Goal: Check status: Check status

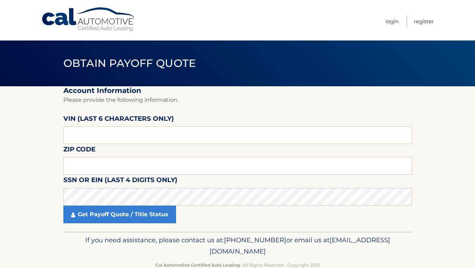
click at [115, 136] on input "text" at bounding box center [237, 135] width 349 height 18
click at [134, 166] on input "text" at bounding box center [237, 166] width 349 height 18
type input "11566"
click at [191, 134] on input "text" at bounding box center [237, 135] width 349 height 18
drag, startPoint x: 157, startPoint y: 135, endPoint x: 50, endPoint y: 153, distance: 108.2
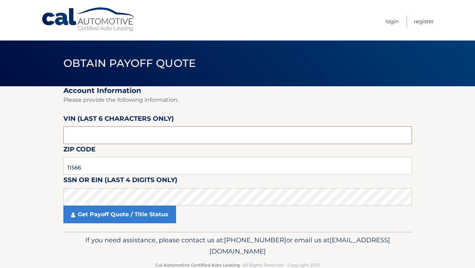
click at [50, 153] on section "Account Information Please provide the following information. VIN (last 6 chara…" at bounding box center [237, 158] width 475 height 145
type input "624181"
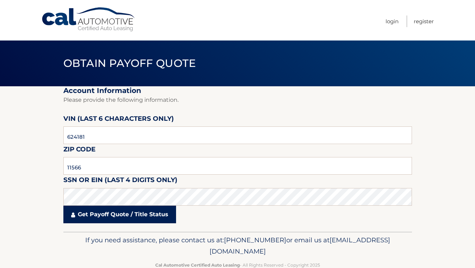
click at [121, 216] on link "Get Payoff Quote / Title Status" at bounding box center [119, 215] width 113 height 18
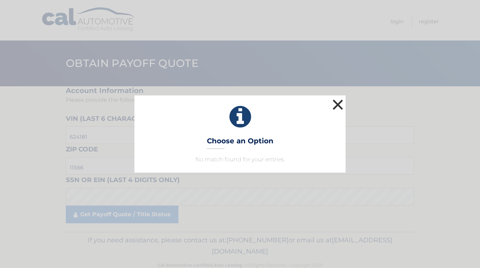
click at [340, 102] on button "×" at bounding box center [338, 105] width 14 height 14
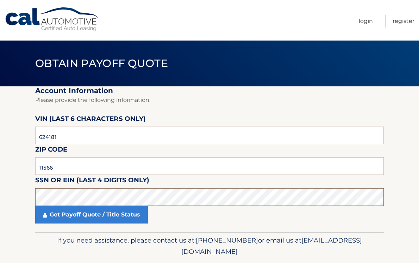
click at [0, 213] on html "Cal Automotive Menu Login Register Obtain Payoff Quote 624181" at bounding box center [209, 131] width 419 height 263
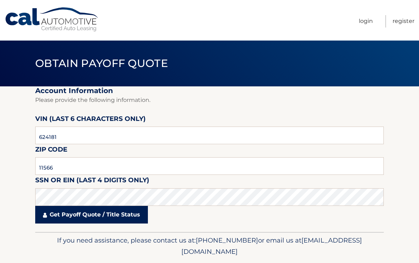
click at [85, 216] on link "Get Payoff Quote / Title Status" at bounding box center [91, 215] width 113 height 18
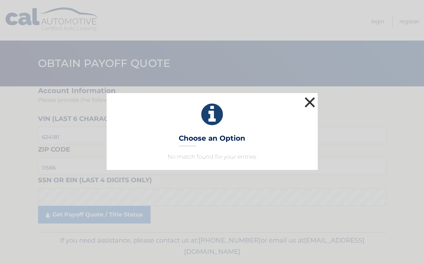
click at [310, 99] on button "×" at bounding box center [310, 102] width 14 height 14
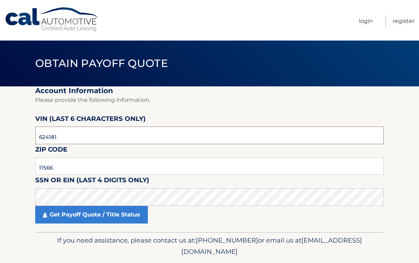
drag, startPoint x: 95, startPoint y: 136, endPoint x: -8, endPoint y: 130, distance: 102.6
click at [0, 130] on html "Cal Automotive Menu Login Register Obtain Payoff Quote 624181" at bounding box center [209, 131] width 419 height 263
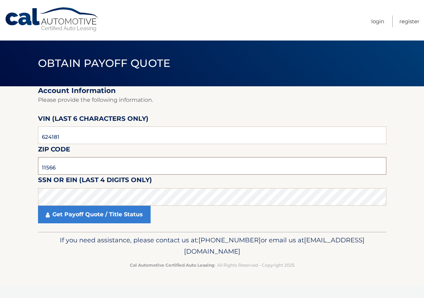
drag, startPoint x: 69, startPoint y: 168, endPoint x: 23, endPoint y: 167, distance: 46.1
click at [17, 167] on section "Account Information Please provide the following information. VIN (last 6 chara…" at bounding box center [212, 158] width 424 height 145
click at [60, 168] on input "11566" at bounding box center [212, 166] width 349 height 18
click at [50, 162] on input "11566" at bounding box center [212, 166] width 349 height 18
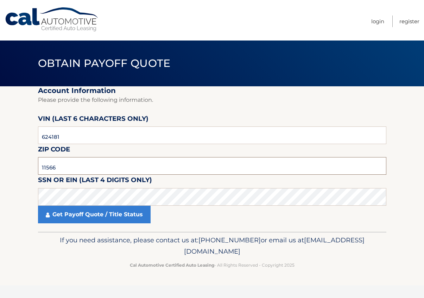
click at [50, 162] on input "11566" at bounding box center [212, 166] width 349 height 18
click at [26, 195] on section "Account Information Please provide the following information. VIN (last 6 chara…" at bounding box center [212, 158] width 424 height 145
click at [56, 168] on input "11566" at bounding box center [212, 166] width 349 height 18
drag, startPoint x: 65, startPoint y: 170, endPoint x: 10, endPoint y: 169, distance: 55.7
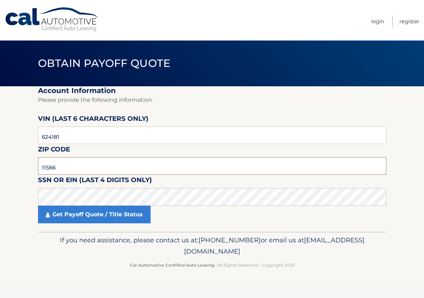
click at [10, 169] on section "Account Information Please provide the following information. VIN (last 6 chara…" at bounding box center [212, 158] width 424 height 145
click at [65, 174] on input "11566" at bounding box center [212, 166] width 349 height 18
drag, startPoint x: 64, startPoint y: 169, endPoint x: -28, endPoint y: 181, distance: 93.0
click at [0, 181] on html "Cal Automotive Menu Login Register Obtain Payoff Quote 624181" at bounding box center [212, 149] width 424 height 298
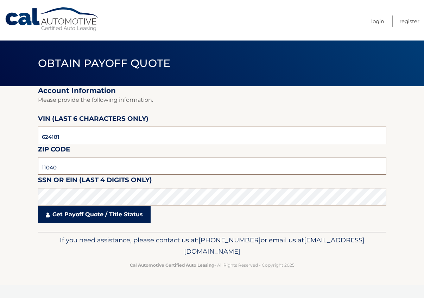
type input "11040"
click at [123, 218] on link "Get Payoff Quote / Title Status" at bounding box center [94, 215] width 113 height 18
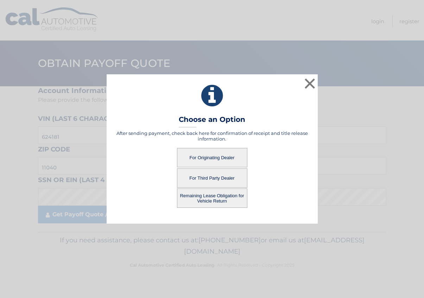
click at [208, 160] on button "For Originating Dealer" at bounding box center [212, 157] width 70 height 19
click at [225, 158] on button "For Originating Dealer" at bounding box center [212, 157] width 70 height 19
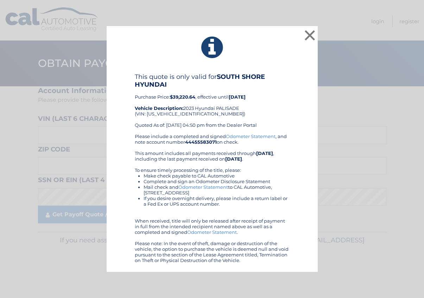
click at [258, 120] on div "This quote is only valid for SOUTH SHORE HYUNDAI Purchase Price: $39,220.64 , e…" at bounding box center [212, 103] width 155 height 61
click at [379, 193] on div "× This quote is only valid for SOUTH SHORE HYUNDAI Purchase Price: $39,220.64 ,…" at bounding box center [212, 149] width 419 height 246
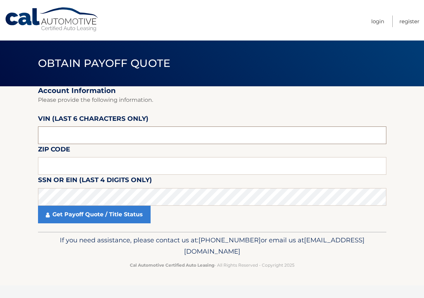
click at [169, 137] on input "text" at bounding box center [212, 135] width 349 height 18
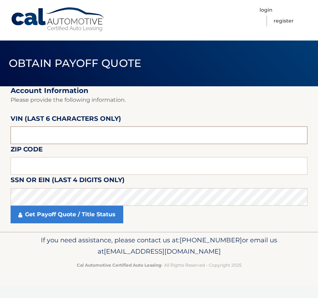
click at [140, 134] on input "text" at bounding box center [159, 135] width 297 height 18
click at [99, 136] on input "text" at bounding box center [159, 135] width 297 height 18
type input "624181"
click at [95, 168] on input "text" at bounding box center [159, 166] width 297 height 18
click at [60, 169] on input "text" at bounding box center [159, 166] width 297 height 18
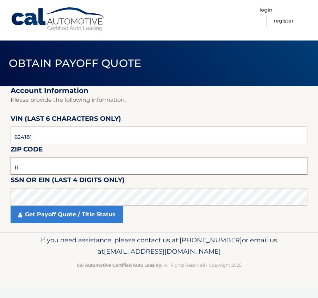
type input "1"
type input "11040"
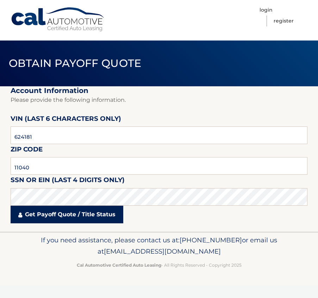
click at [102, 218] on link "Get Payoff Quote / Title Status" at bounding box center [67, 215] width 113 height 18
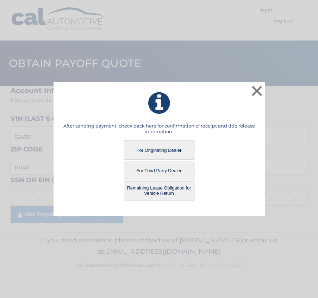
click at [144, 150] on button "For Originating Dealer" at bounding box center [159, 150] width 70 height 19
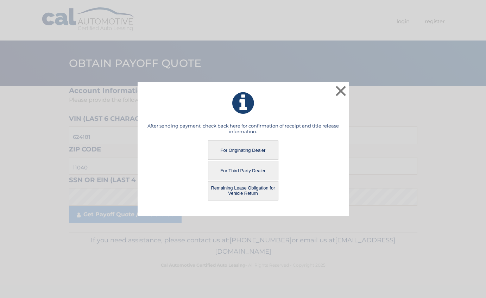
click at [252, 152] on button "For Originating Dealer" at bounding box center [243, 150] width 70 height 19
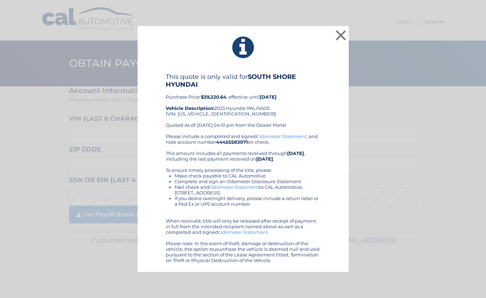
drag, startPoint x: 450, startPoint y: 1, endPoint x: 307, endPoint y: 73, distance: 160.0
click at [307, 73] on h4 "This quote is only valid for SOUTH SHORE HYUNDAI" at bounding box center [243, 80] width 155 height 15
drag, startPoint x: 365, startPoint y: 162, endPoint x: 211, endPoint y: 62, distance: 183.4
click at [365, 162] on div "× This quote is only valid for SOUTH SHORE HYUNDAI Purchase Price: $39,220.64 ,…" at bounding box center [243, 149] width 481 height 246
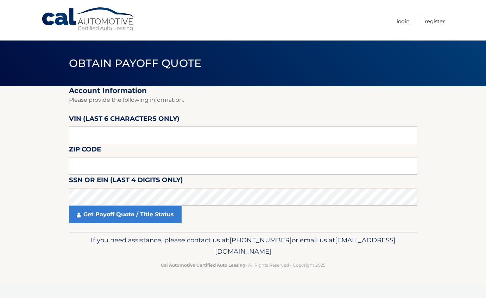
drag, startPoint x: 412, startPoint y: 110, endPoint x: 220, endPoint y: 96, distance: 192.4
click at [411, 110] on fieldset "Account Information Please provide the following information. VIN (last 6 chara…" at bounding box center [243, 158] width 349 height 145
